Goal: Information Seeking & Learning: Understand process/instructions

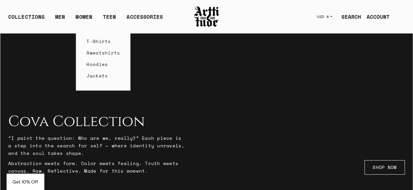
click at [83, 16] on link "WOMEN" at bounding box center [84, 19] width 17 height 13
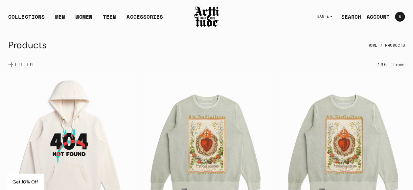
click at [18, 63] on span "FILTER" at bounding box center [22, 65] width 19 height 7
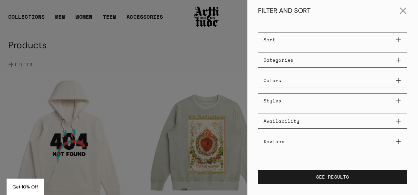
click at [294, 59] on button "Categories" at bounding box center [332, 60] width 149 height 15
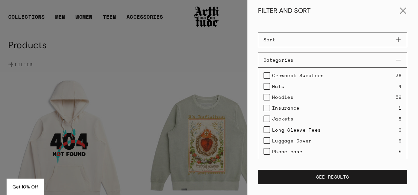
click at [294, 59] on button "Categories" at bounding box center [332, 60] width 149 height 15
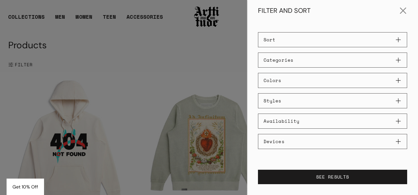
click at [291, 78] on button "Colors" at bounding box center [332, 80] width 149 height 15
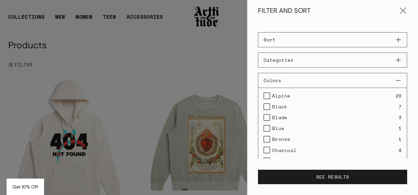
click at [291, 78] on button "Colors" at bounding box center [332, 80] width 149 height 15
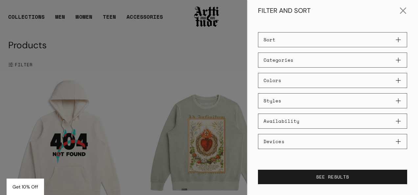
click at [290, 93] on button "Styles" at bounding box center [332, 100] width 149 height 15
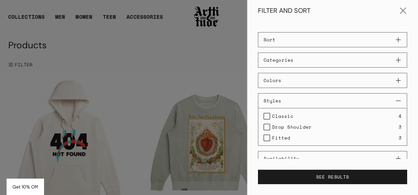
click at [293, 97] on button "Styles" at bounding box center [332, 100] width 149 height 15
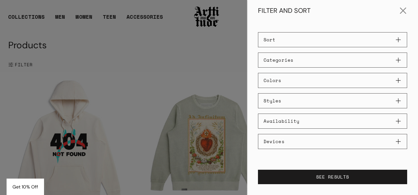
click at [294, 118] on button "Availability" at bounding box center [332, 121] width 149 height 15
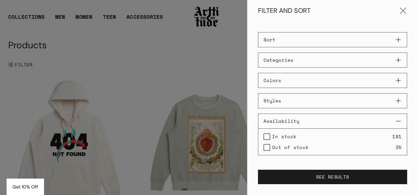
click at [294, 119] on button "Availability" at bounding box center [332, 121] width 149 height 15
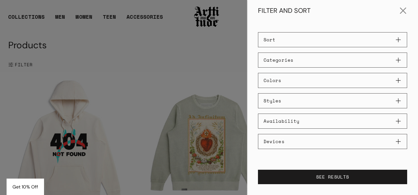
click at [297, 139] on button "Devices" at bounding box center [332, 141] width 149 height 15
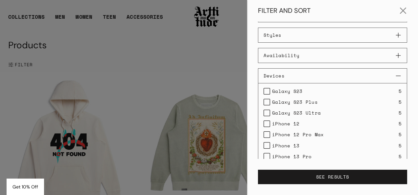
click at [318, 73] on button "Devices" at bounding box center [332, 75] width 149 height 15
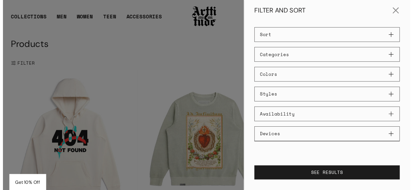
scroll to position [4, 0]
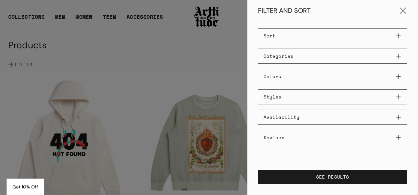
click at [109, 18] on div at bounding box center [209, 97] width 418 height 195
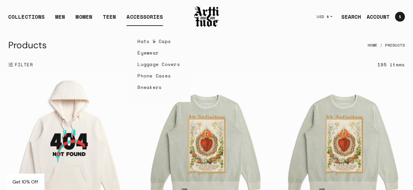
click at [127, 17] on div "ACCESSORIES" at bounding box center [145, 19] width 37 height 13
click at [151, 78] on link "Phone Cases" at bounding box center [159, 76] width 43 height 12
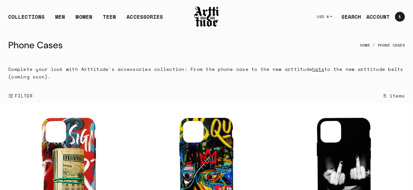
click at [28, 98] on span "FILTER" at bounding box center [22, 96] width 19 height 7
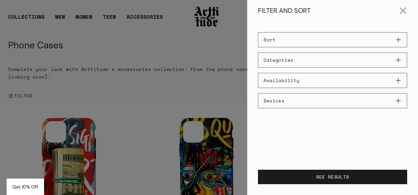
click at [315, 104] on button "Devices" at bounding box center [332, 100] width 149 height 15
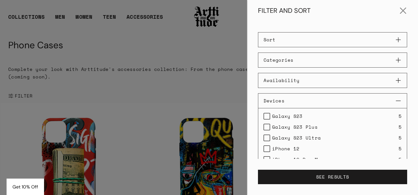
click at [315, 104] on button "Devices" at bounding box center [332, 100] width 149 height 15
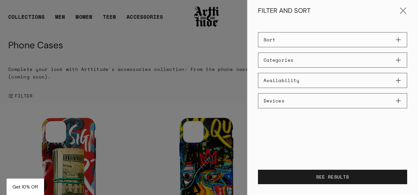
click at [114, 53] on div at bounding box center [209, 97] width 418 height 195
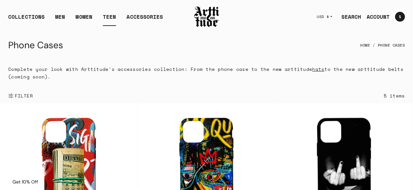
click at [107, 15] on link "TEEN" at bounding box center [109, 19] width 13 height 13
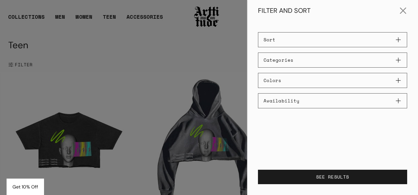
click at [144, 58] on div at bounding box center [209, 97] width 418 height 195
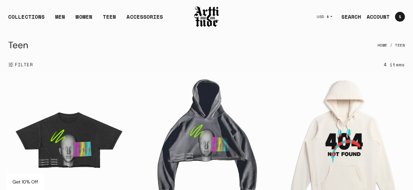
click at [26, 63] on span "FILTER" at bounding box center [22, 65] width 19 height 7
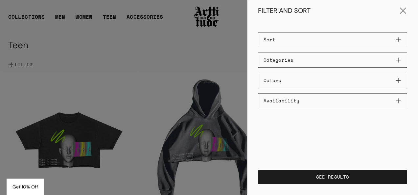
click at [305, 42] on button "Sort" at bounding box center [332, 39] width 149 height 15
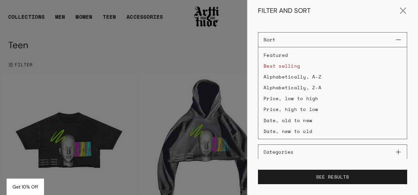
click at [306, 42] on button "Sort" at bounding box center [332, 39] width 149 height 15
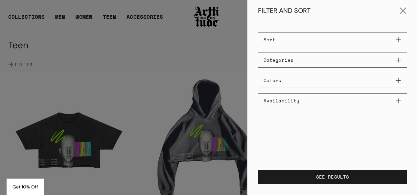
click at [151, 54] on div at bounding box center [209, 97] width 418 height 195
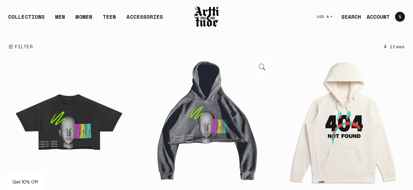
scroll to position [33, 0]
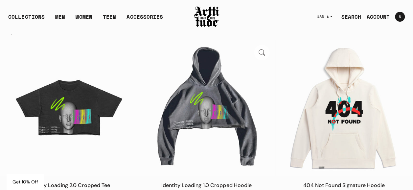
click at [201, 102] on img at bounding box center [207, 108] width 138 height 138
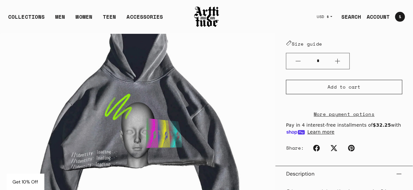
scroll to position [132, 0]
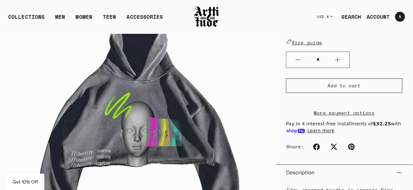
click at [315, 42] on link "Size guide" at bounding box center [304, 42] width 36 height 7
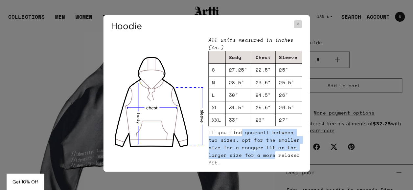
drag, startPoint x: 238, startPoint y: 134, endPoint x: 250, endPoint y: 157, distance: 25.6
click at [250, 157] on div "All units measured in inches (in.) Body Chest Sleeve S 27.25" 22.5" 25" M 28.5"…" at bounding box center [255, 101] width 93 height 131
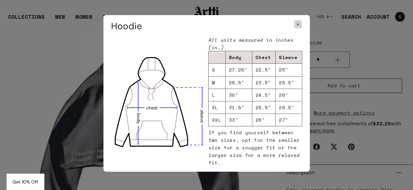
drag, startPoint x: 250, startPoint y: 157, endPoint x: 288, endPoint y: 157, distance: 37.8
click at [288, 157] on div "All units measured in inches (in.) Body Chest Sleeve S 27.25" 22.5" 25" M 28.5"…" at bounding box center [255, 101] width 93 height 131
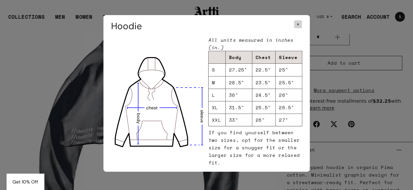
scroll to position [164, 0]
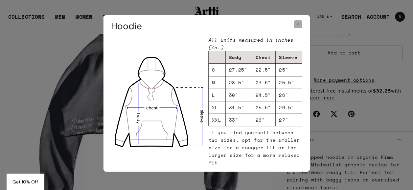
click at [300, 27] on span "×" at bounding box center [298, 24] width 8 height 8
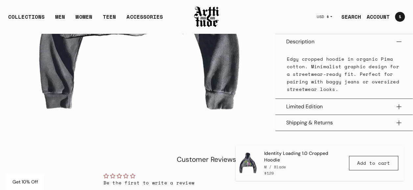
scroll to position [263, 0]
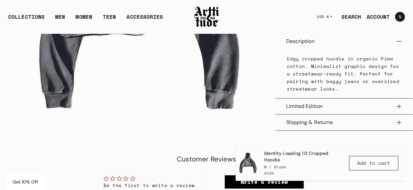
click at [368, 113] on button "Limited Edition" at bounding box center [344, 107] width 116 height 16
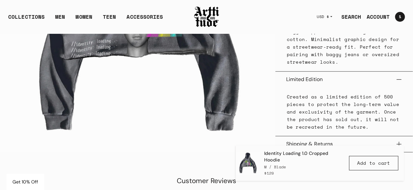
scroll to position [329, 0]
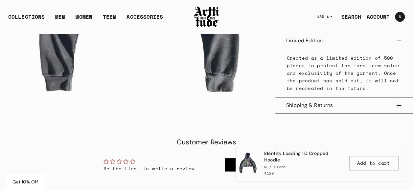
click at [369, 111] on button "Shipping & Returns" at bounding box center [344, 106] width 116 height 16
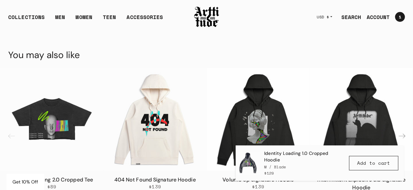
scroll to position [593, 0]
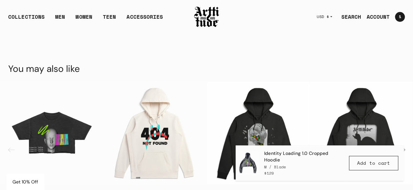
click at [208, 12] on img at bounding box center [207, 17] width 26 height 22
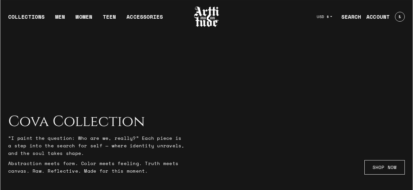
click at [267, 81] on div at bounding box center [206, 95] width 413 height 190
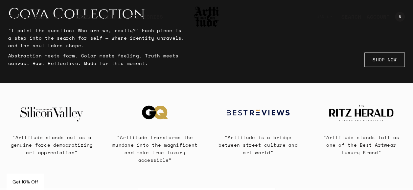
scroll to position [99, 0]
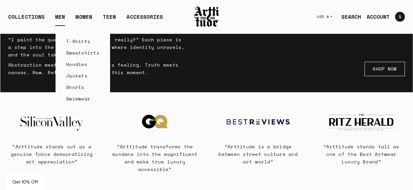
click at [62, 14] on link "MEN" at bounding box center [60, 19] width 10 height 13
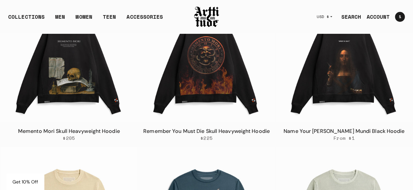
scroll to position [461, 0]
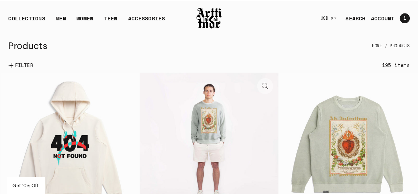
scroll to position [0, 0]
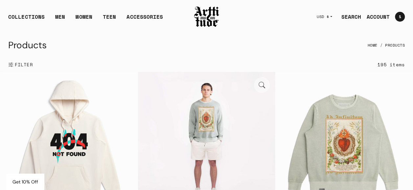
click at [260, 83] on button "button" at bounding box center [262, 85] width 16 height 16
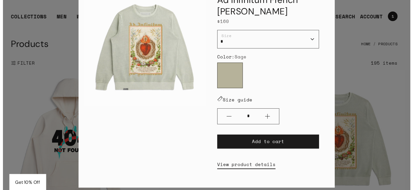
scroll to position [33, 0]
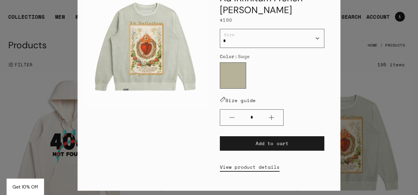
click at [378, 81] on div "Ad Infinitum French Terry Crewneck $160 / * * * ** *** Size Color: Sage Sage" at bounding box center [209, 97] width 418 height 195
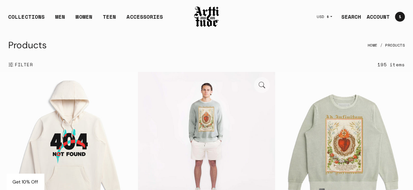
scroll to position [33, 0]
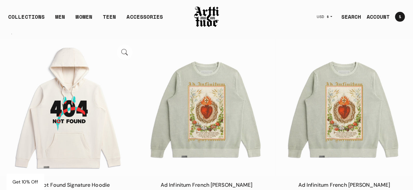
click at [124, 51] on button "button" at bounding box center [125, 52] width 16 height 16
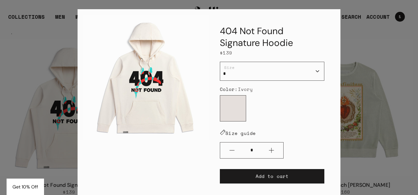
click at [351, 31] on div "404 Not Found Signature Hoodie $139 / * * * ** *** Size Color: Ivory Ivory *" at bounding box center [209, 97] width 418 height 195
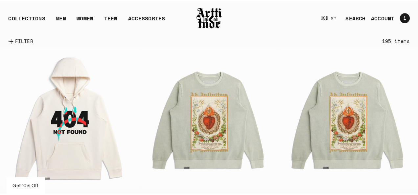
scroll to position [0, 0]
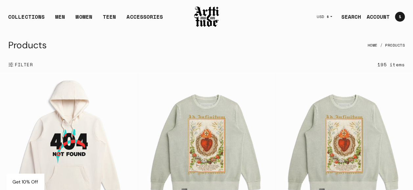
click at [26, 63] on span "FILTER" at bounding box center [22, 65] width 19 height 7
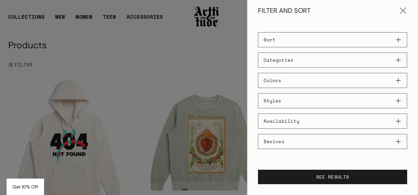
click at [310, 140] on button "Devices" at bounding box center [332, 141] width 149 height 15
click at [313, 122] on button "Availability" at bounding box center [332, 121] width 149 height 15
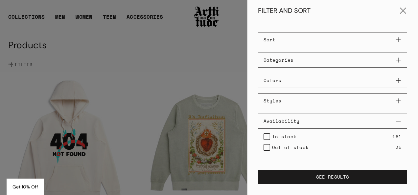
click at [313, 122] on button "Availability" at bounding box center [332, 121] width 149 height 15
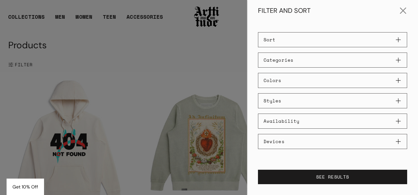
click at [305, 104] on button "Styles" at bounding box center [332, 100] width 149 height 15
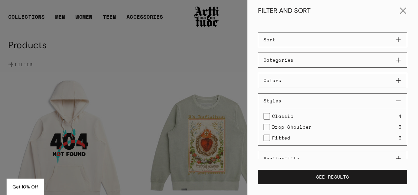
click at [305, 104] on button "Styles" at bounding box center [332, 100] width 149 height 15
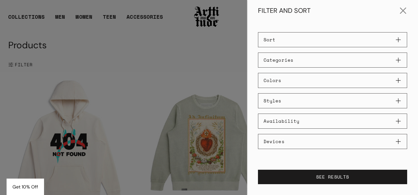
click at [318, 82] on button "Colors" at bounding box center [332, 80] width 149 height 15
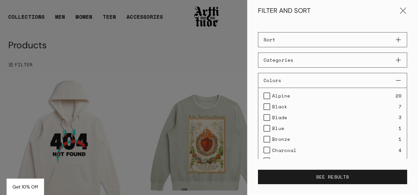
click at [318, 82] on button "Colors" at bounding box center [332, 80] width 149 height 15
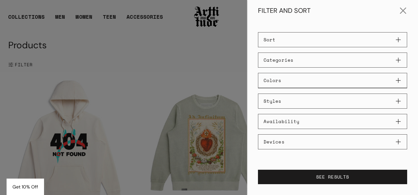
click at [318, 61] on button "Categories" at bounding box center [332, 60] width 149 height 15
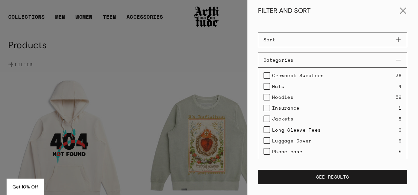
click at [309, 59] on button "Categories" at bounding box center [332, 60] width 149 height 15
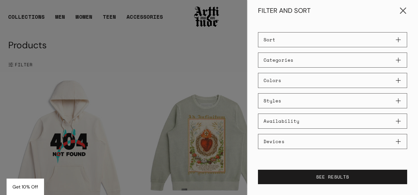
click at [406, 8] on button "Close" at bounding box center [404, 11] width 16 height 16
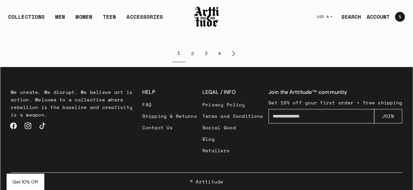
scroll to position [2794, 0]
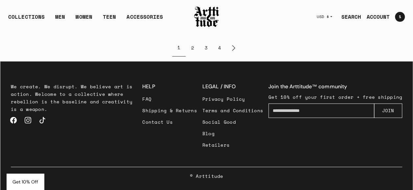
click at [28, 118] on link "Instagram" at bounding box center [28, 120] width 14 height 14
click at [201, 23] on img at bounding box center [207, 17] width 26 height 22
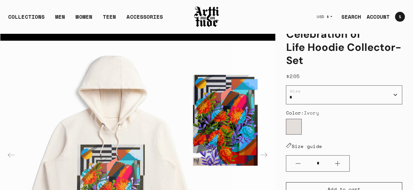
scroll to position [66, 0]
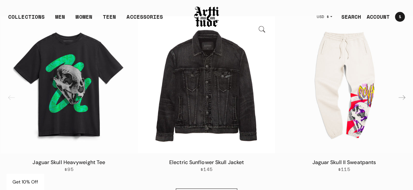
scroll to position [287, 0]
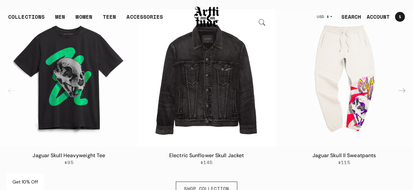
click at [224, 111] on img "2 / 6" at bounding box center [207, 78] width 138 height 138
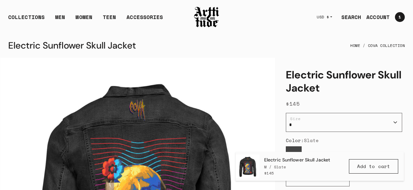
scroll to position [565, 0]
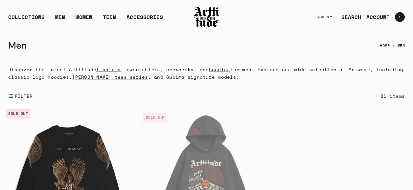
click at [216, 108] on img at bounding box center [207, 177] width 138 height 138
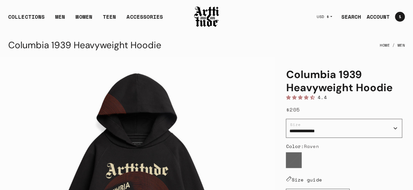
click at [317, 96] on span "4.40 stars" at bounding box center [302, 97] width 32 height 7
click at [330, 15] on span "USD $" at bounding box center [323, 16] width 13 height 5
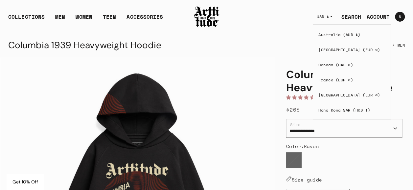
click at [330, 15] on span "USD $" at bounding box center [323, 16] width 13 height 5
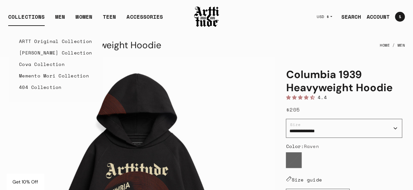
click at [50, 45] on link "ARTT Original Collection" at bounding box center [55, 42] width 73 height 12
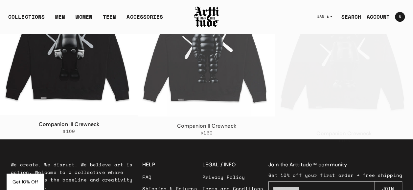
scroll to position [1848, 0]
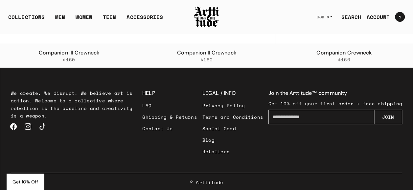
click at [155, 100] on link "FAQ" at bounding box center [169, 106] width 55 height 12
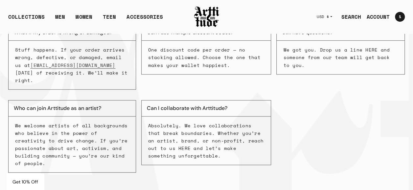
scroll to position [284, 0]
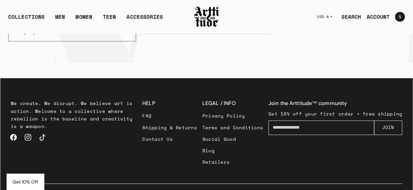
click at [168, 122] on link "Shipping & Returns" at bounding box center [169, 128] width 55 height 12
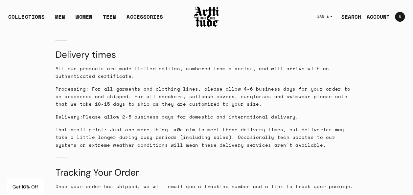
scroll to position [194, 0]
